Goal: Task Accomplishment & Management: Manage account settings

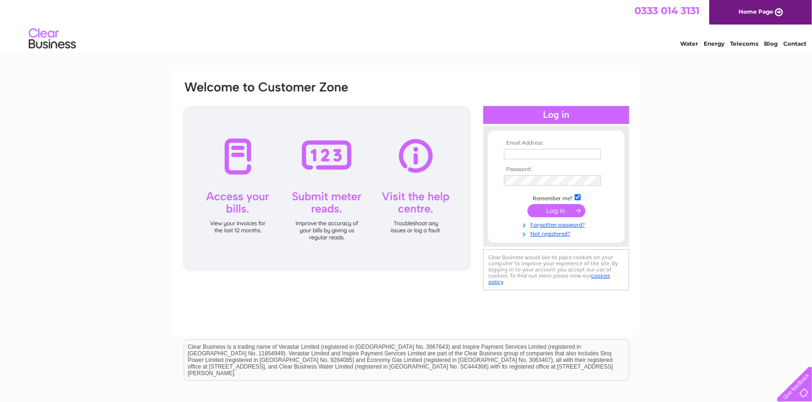
type input "fairmitrewindows@gmail.com"
click at [553, 212] on input "submit" at bounding box center [557, 210] width 58 height 13
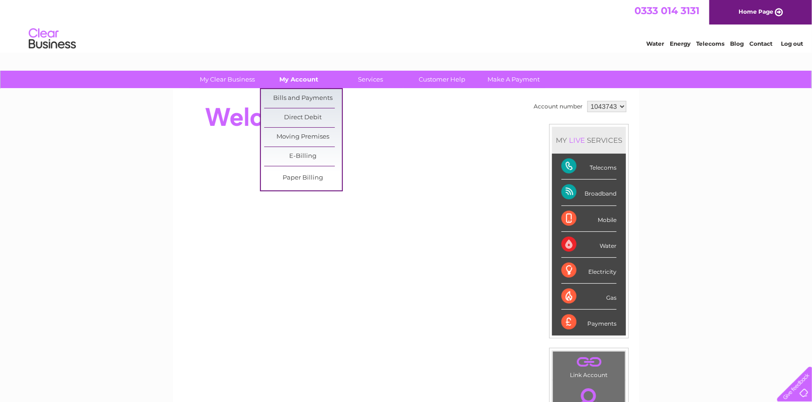
click at [305, 82] on link "My Account" at bounding box center [300, 79] width 78 height 17
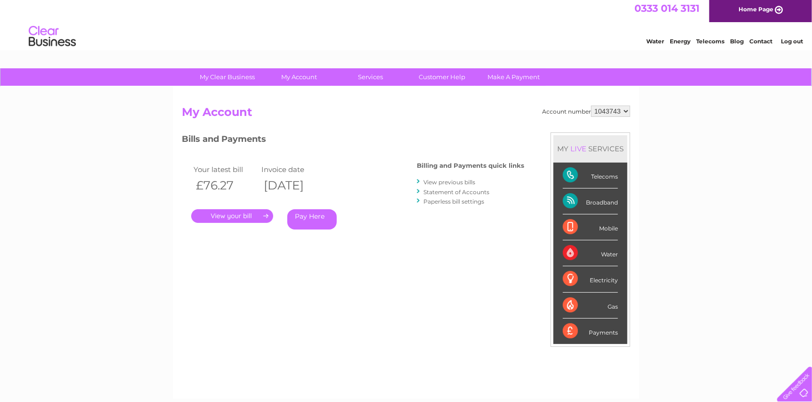
scroll to position [47, 0]
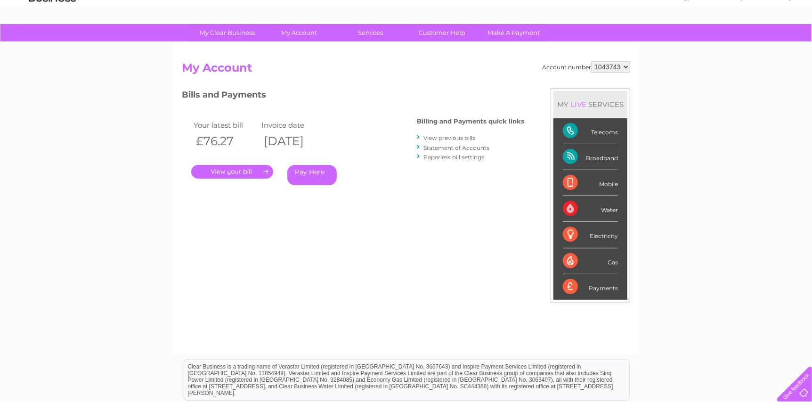
click at [239, 171] on link "." at bounding box center [232, 172] width 82 height 14
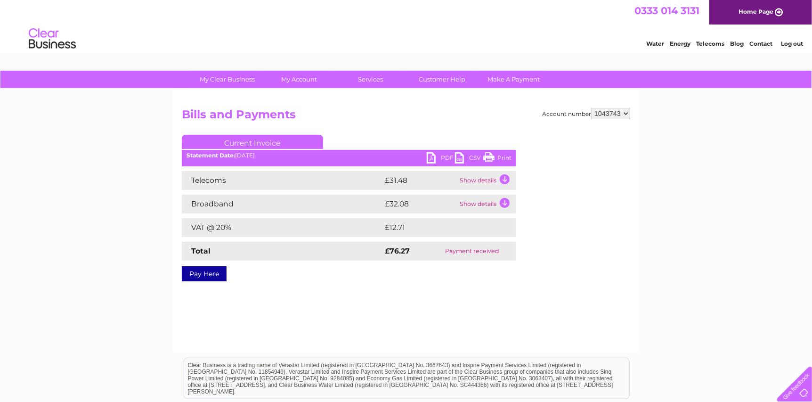
click at [439, 160] on link "PDF" at bounding box center [441, 159] width 28 height 14
click at [445, 74] on link "Customer Help" at bounding box center [443, 79] width 78 height 17
